Goal: Information Seeking & Learning: Learn about a topic

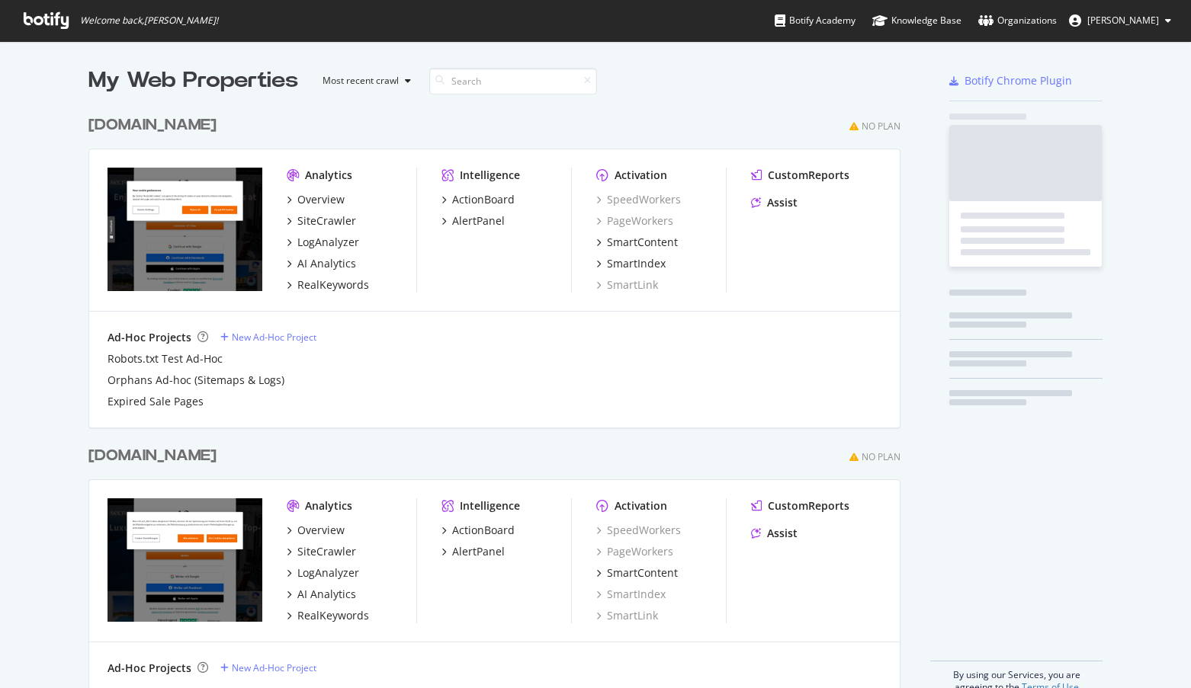
scroll to position [586, 813]
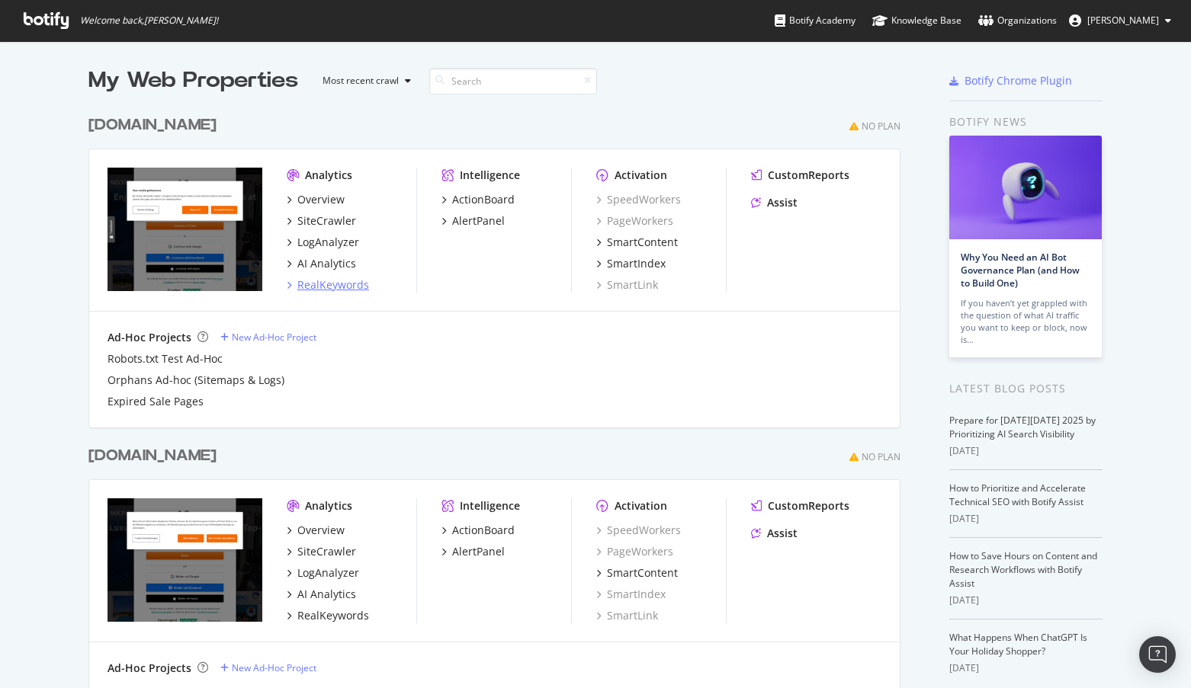
click at [313, 288] on div "RealKeywords" at bounding box center [333, 285] width 72 height 15
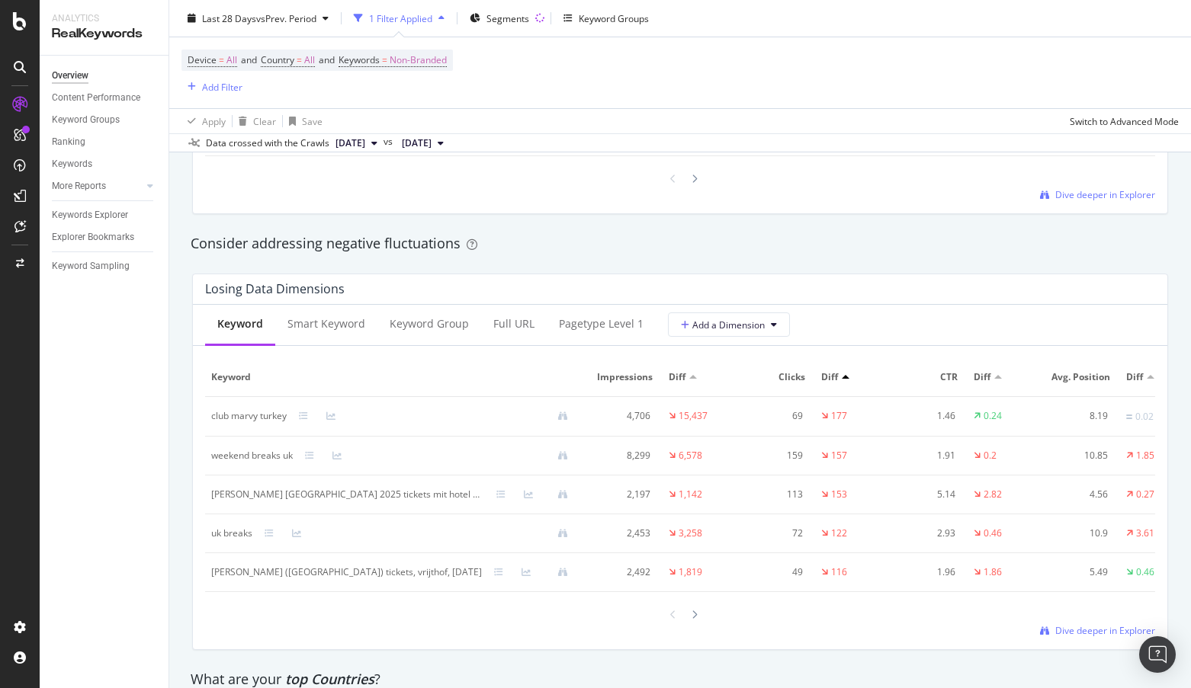
scroll to position [1677, 0]
